Goal: Task Accomplishment & Management: Manage account settings

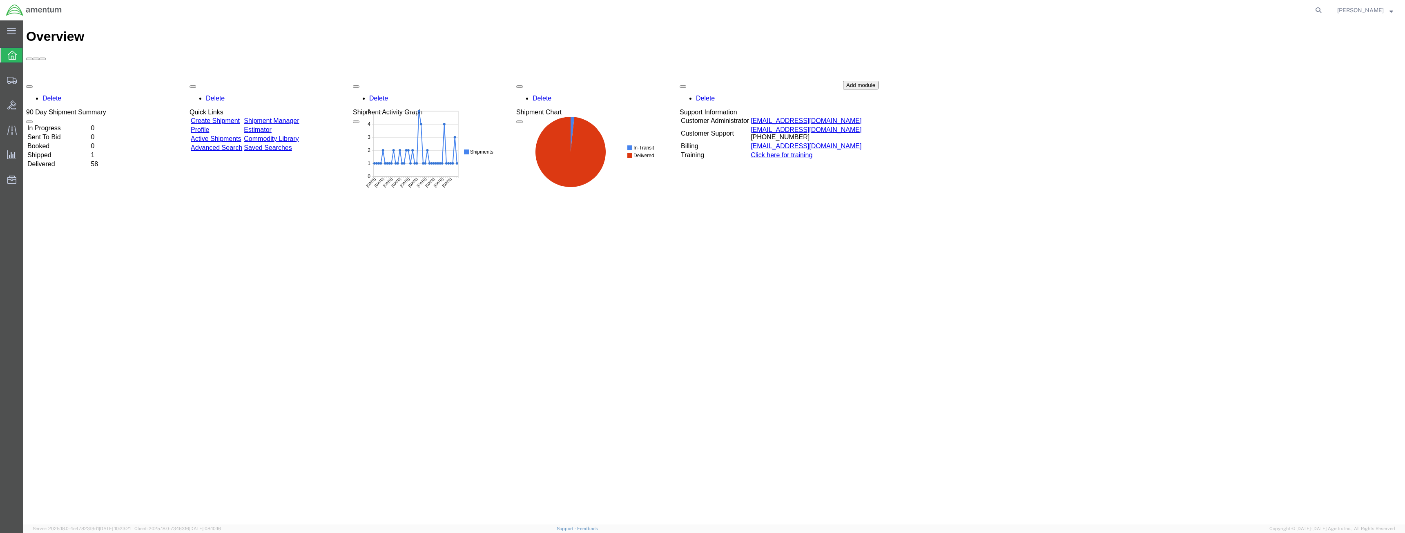
click at [231, 117] on link "Create Shipment" at bounding box center [215, 120] width 49 height 7
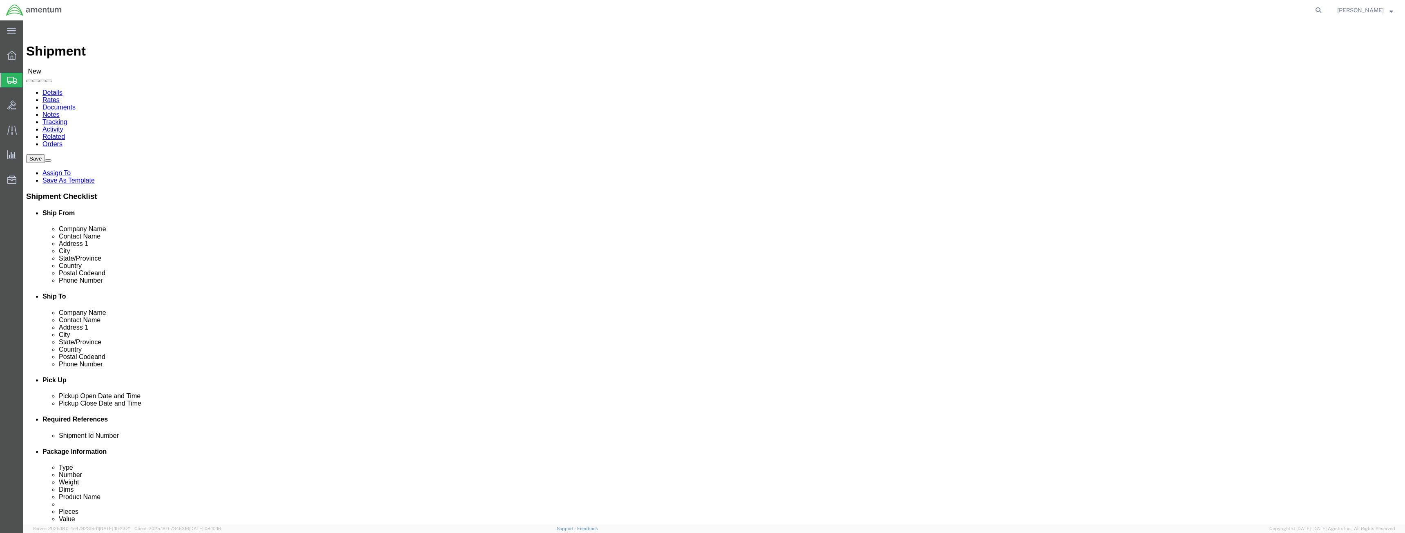
select select
click icon
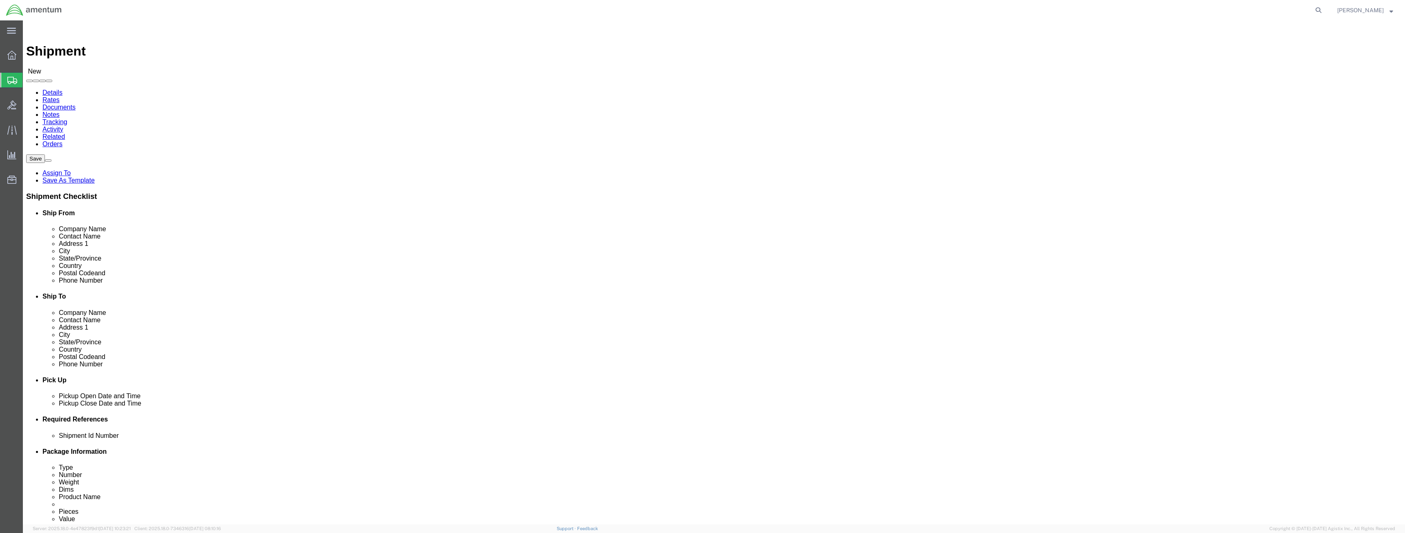
scroll to position [3175, 0]
click at [9, 60] on div at bounding box center [11, 55] width 23 height 16
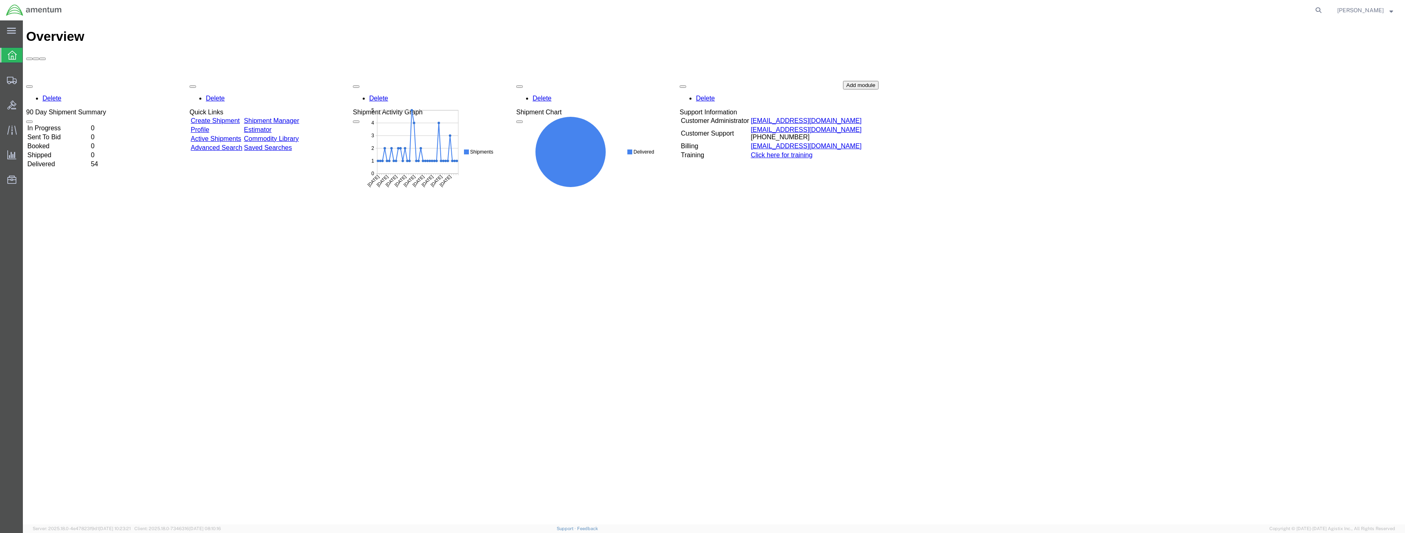
click at [295, 117] on link "Shipment Manager" at bounding box center [271, 120] width 55 height 7
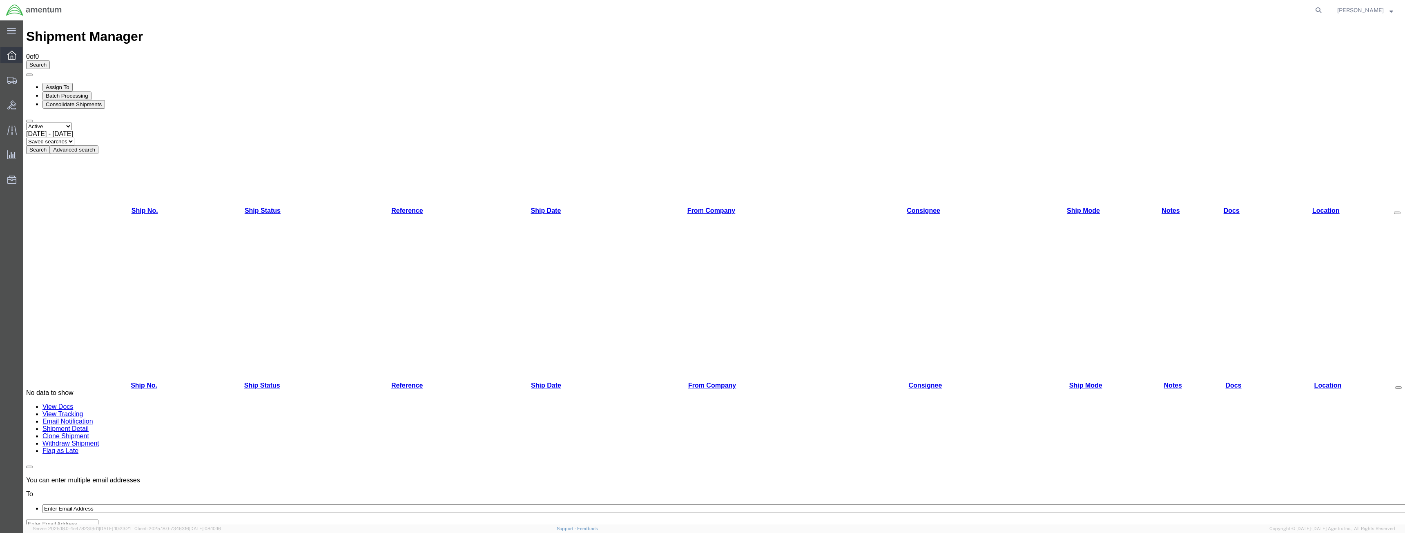
click at [12, 56] on icon at bounding box center [11, 55] width 9 height 9
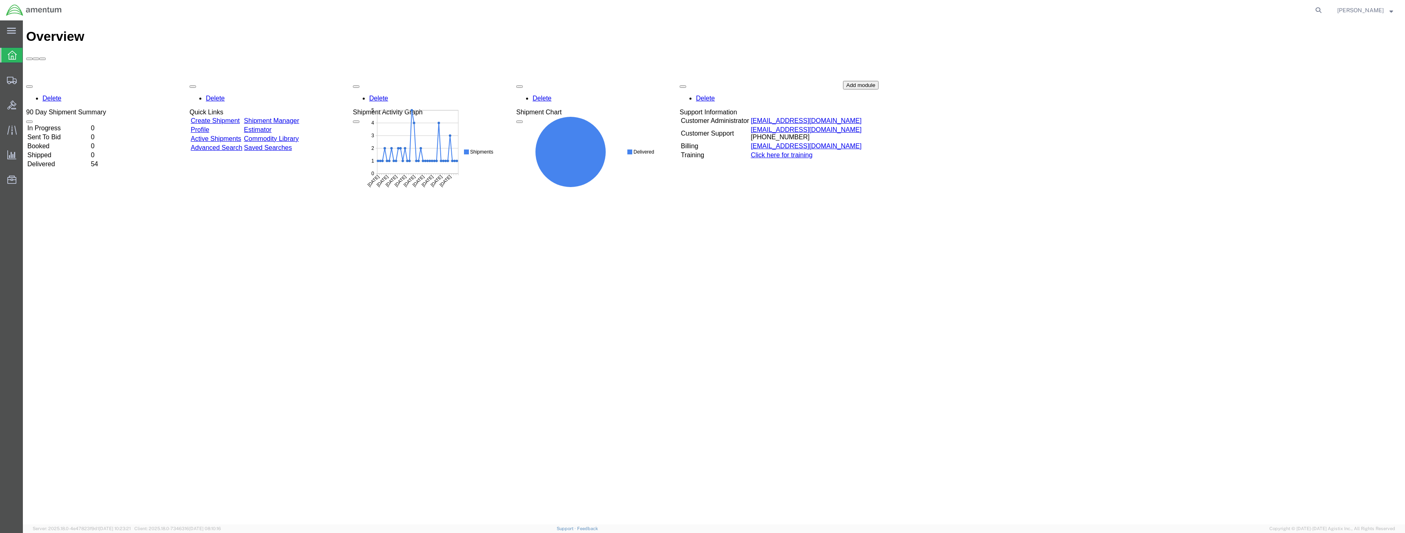
click at [295, 117] on link "Shipment Manager" at bounding box center [271, 120] width 55 height 7
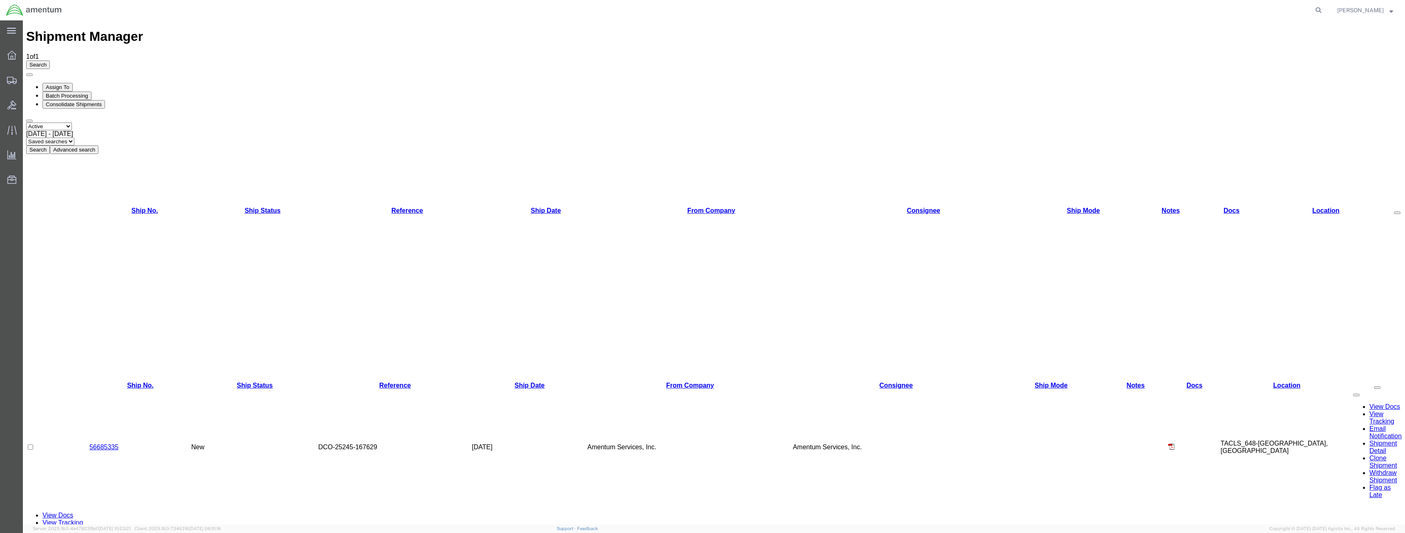
click at [116, 444] on link "56685335" at bounding box center [103, 447] width 29 height 7
select select "42723"
select select "72491"
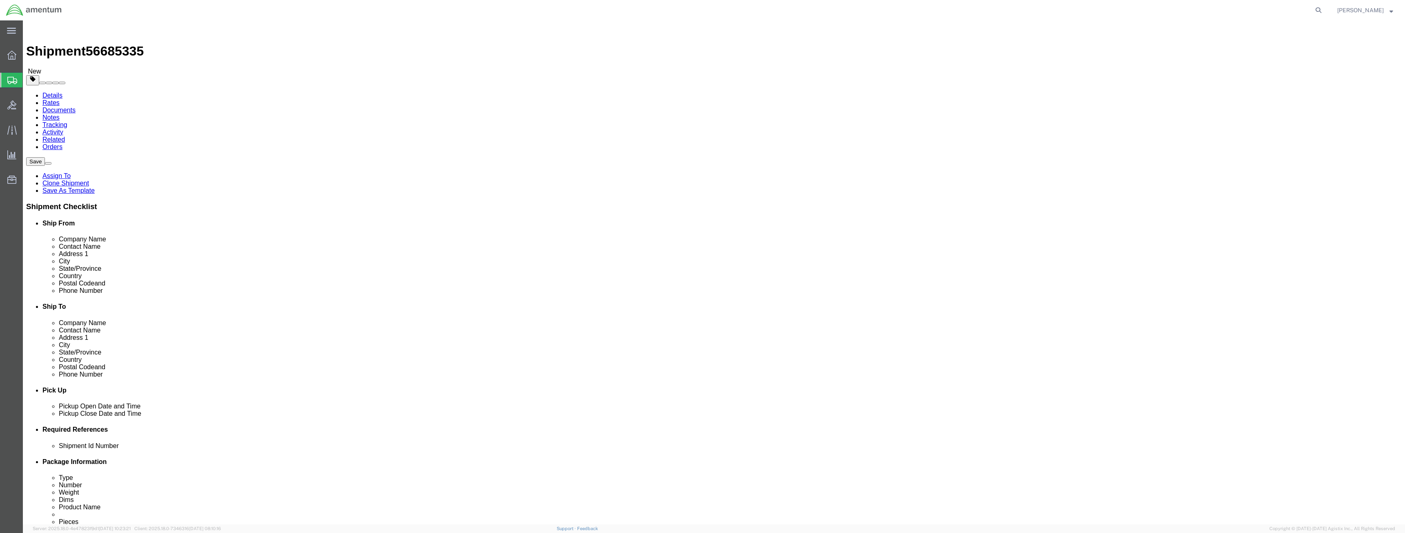
click div "Shipment Checklist Ship From Company Name Contact Name Address 1 City State/Pro…"
click button "Rate Shipment"
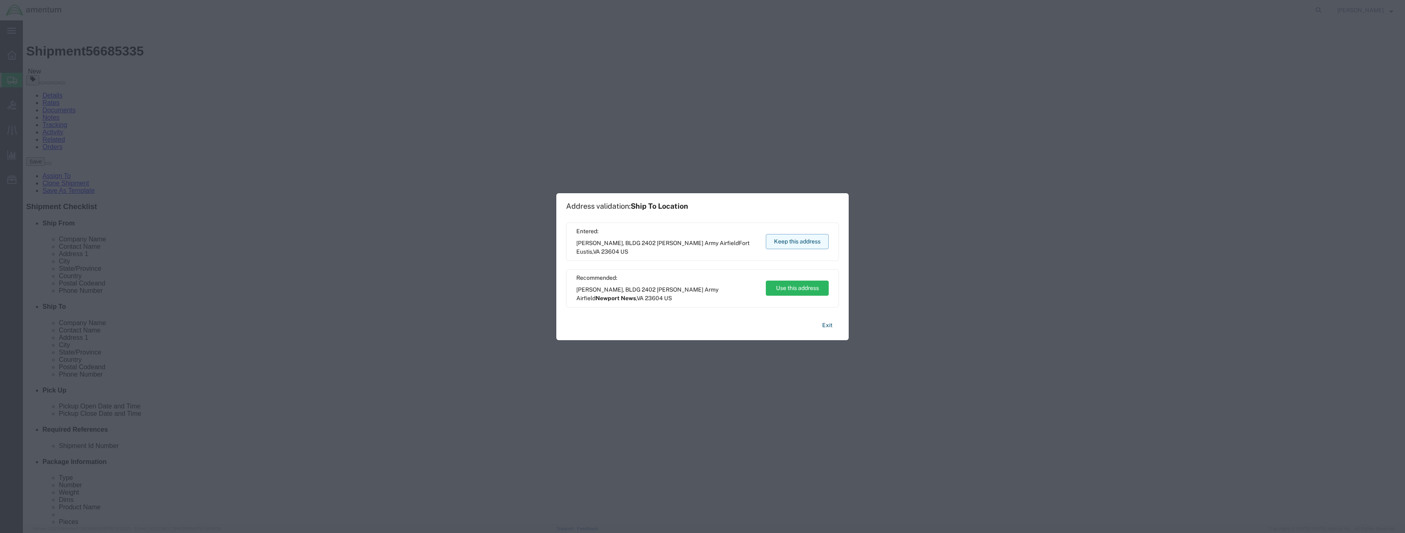
click at [795, 243] on button "Keep this address" at bounding box center [797, 241] width 63 height 15
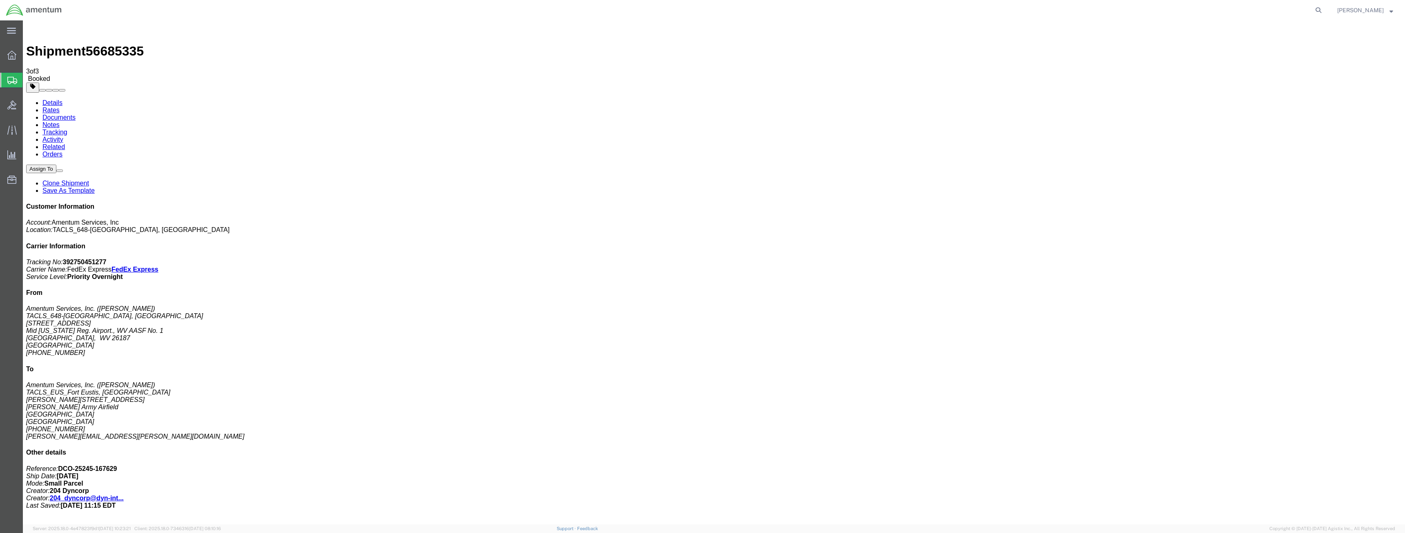
click at [54, 99] on link "Details" at bounding box center [52, 102] width 20 height 7
click link "Schedule pickup request"
